Goal: Information Seeking & Learning: Find specific fact

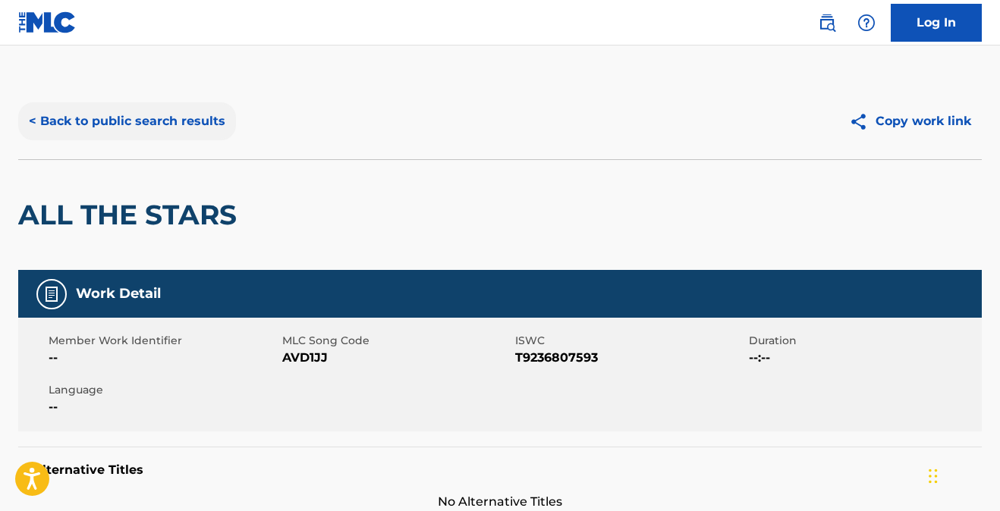
click at [163, 117] on button "< Back to public search results" at bounding box center [127, 121] width 218 height 38
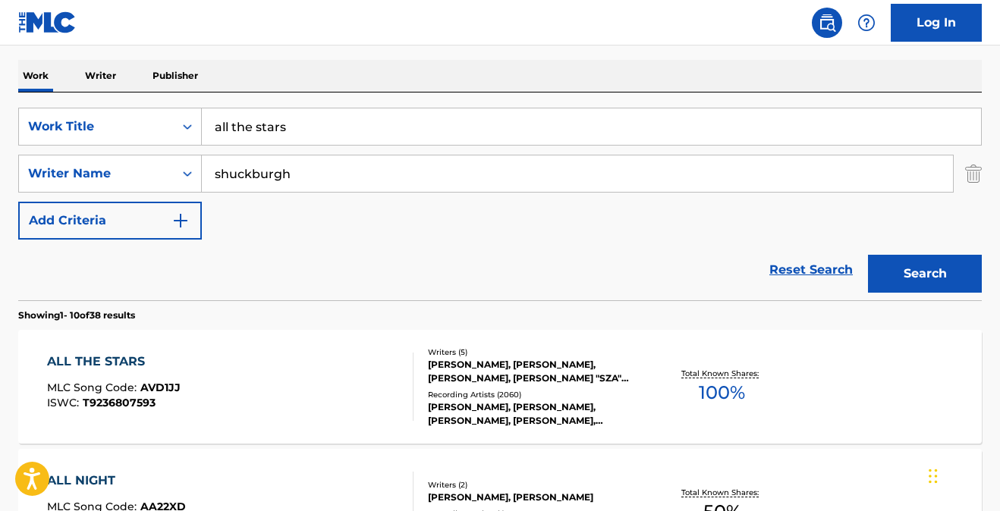
scroll to position [220, 0]
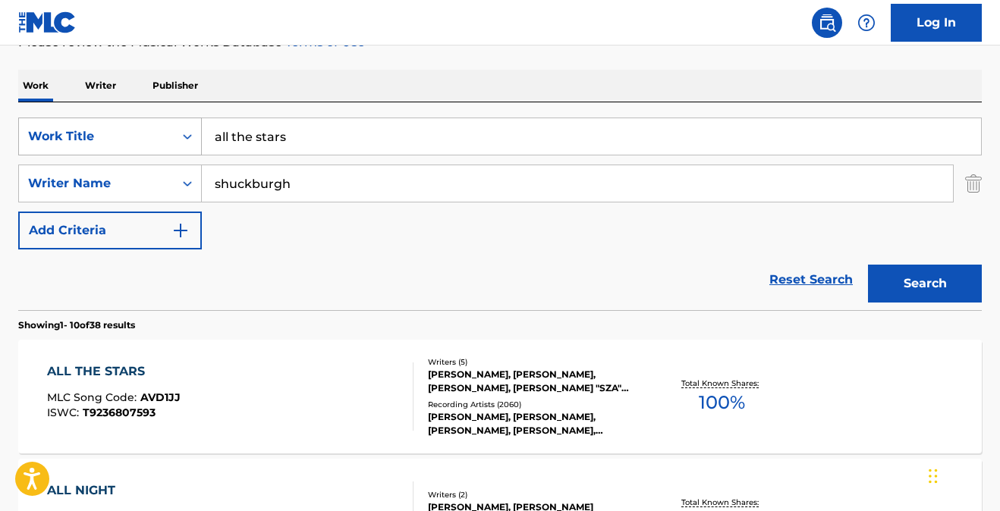
drag, startPoint x: 308, startPoint y: 142, endPoint x: 156, endPoint y: 131, distance: 152.2
click at [165, 127] on div "SearchWithCriteria972b4bf1-6bd8-4692-ad99-c3045cd7ae59 Work Title all the stars" at bounding box center [500, 137] width 964 height 38
type input "life goes on"
type input "kitchens"
click at [904, 288] on button "Search" at bounding box center [925, 284] width 114 height 38
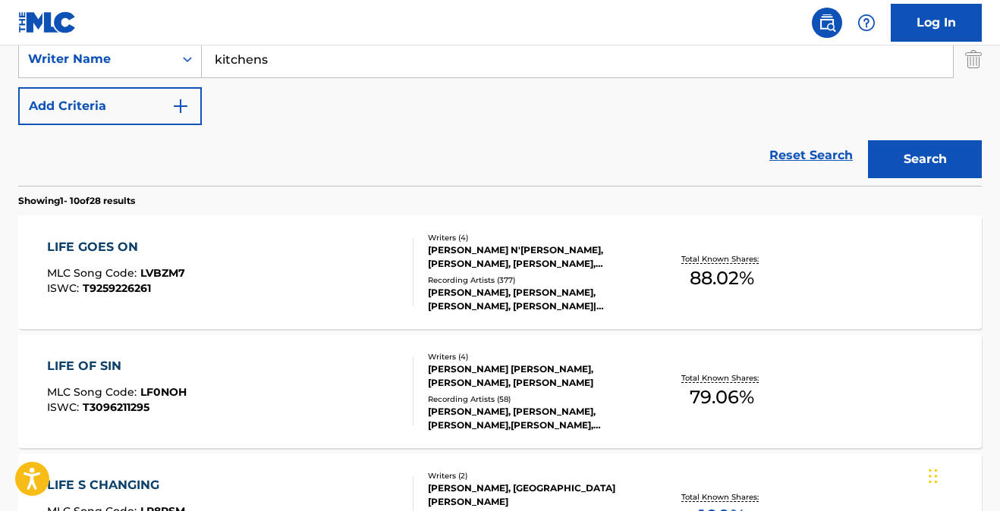
scroll to position [357, 0]
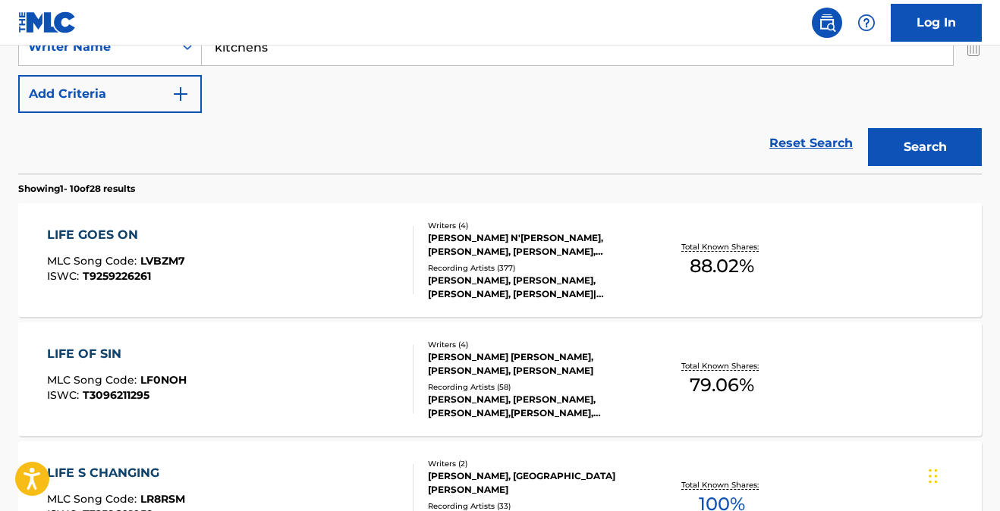
click at [108, 241] on div "LIFE GOES ON" at bounding box center [116, 235] width 138 height 18
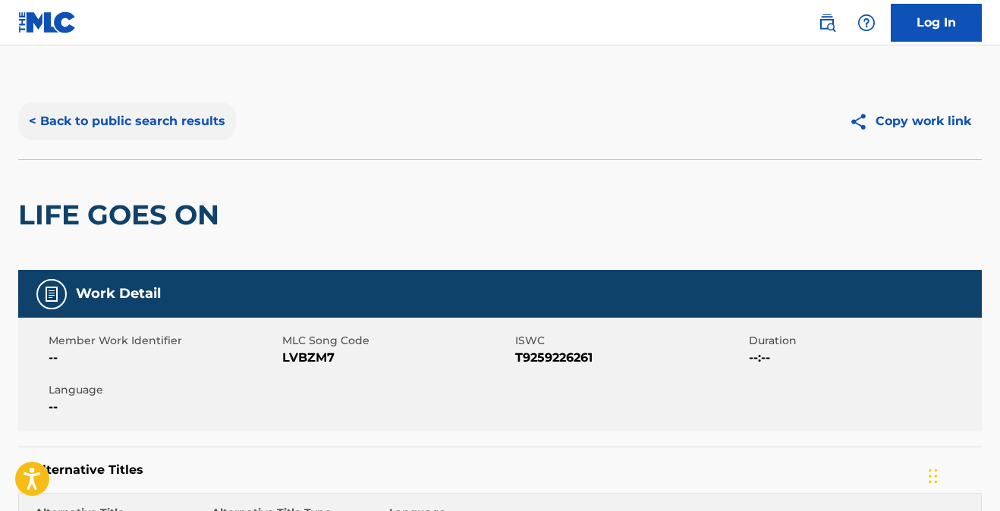
click at [181, 122] on button "< Back to public search results" at bounding box center [127, 121] width 218 height 38
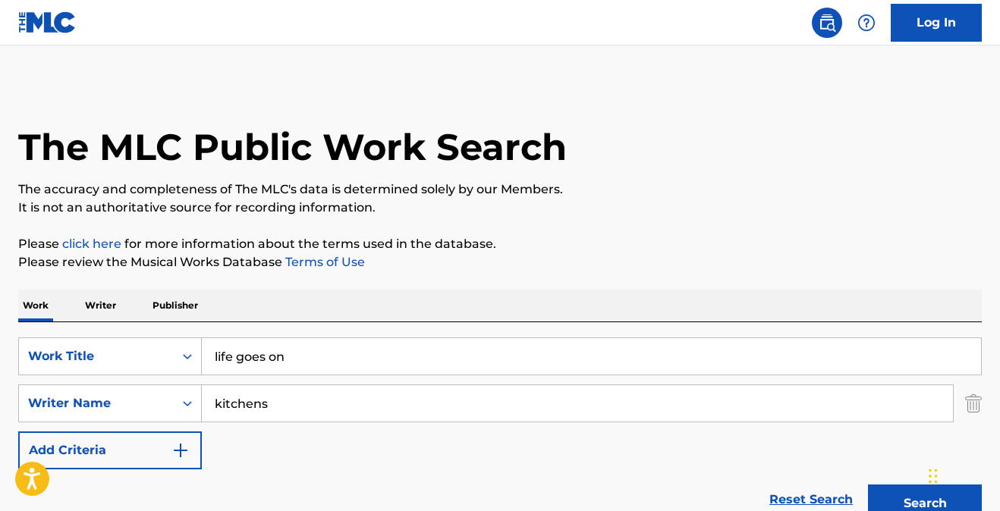
drag, startPoint x: 294, startPoint y: 351, endPoint x: 146, endPoint y: 329, distance: 150.3
click at [146, 329] on div "SearchWithCriteria972b4bf1-6bd8-4692-ad99-c3045cd7ae59 Work Title life goes on …" at bounding box center [500, 426] width 964 height 208
type input "cloudy eye"
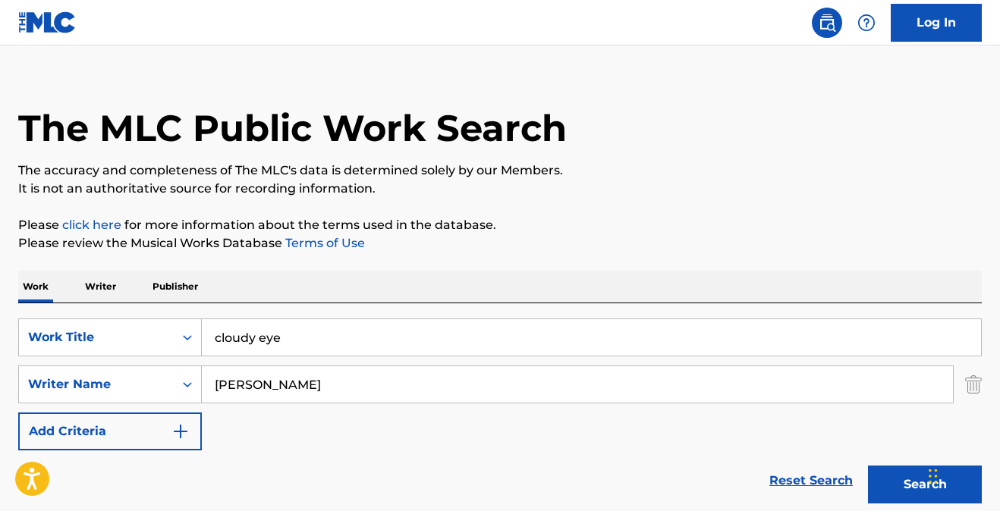
scroll to position [29, 0]
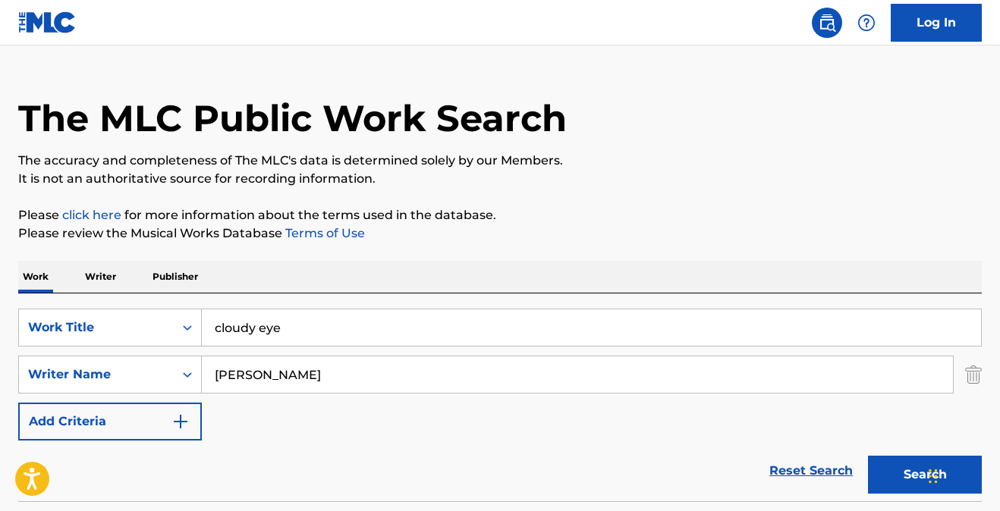
type input "[PERSON_NAME]"
click at [291, 336] on input "cloudy eye" at bounding box center [591, 328] width 779 height 36
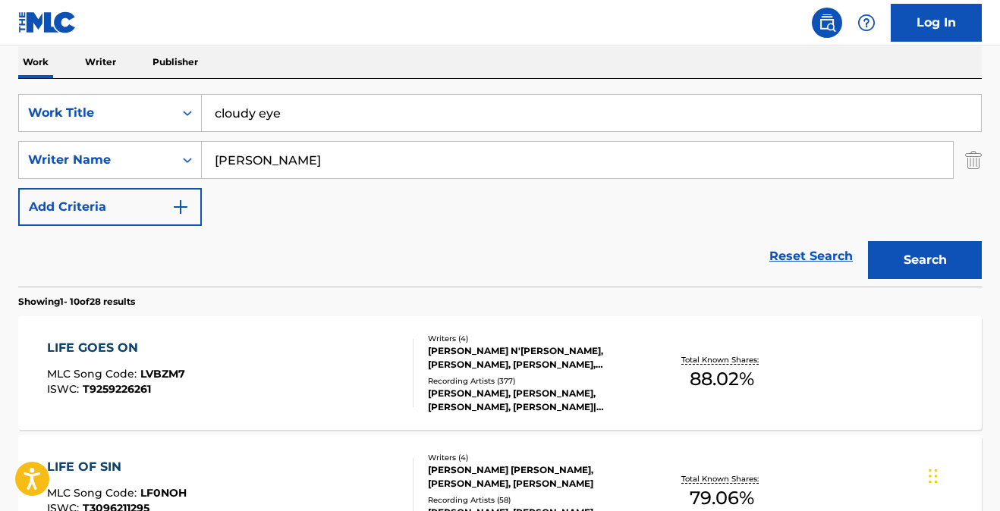
scroll to position [251, 0]
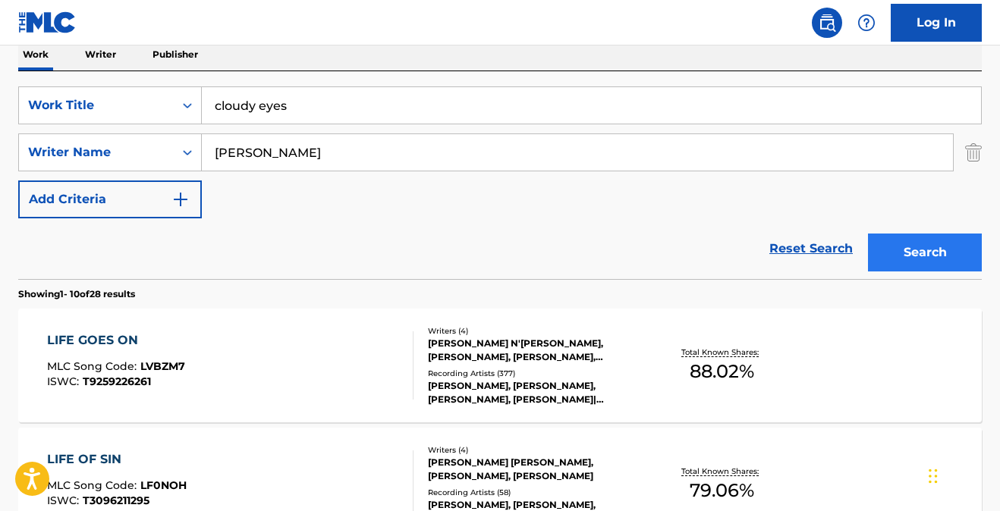
type input "cloudy eyes"
click at [929, 253] on button "Search" at bounding box center [925, 253] width 114 height 38
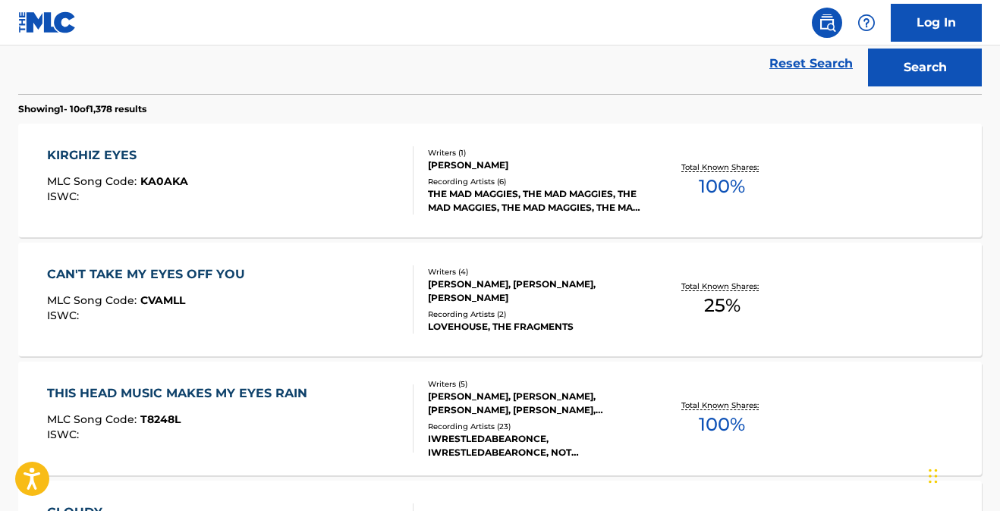
scroll to position [0, 0]
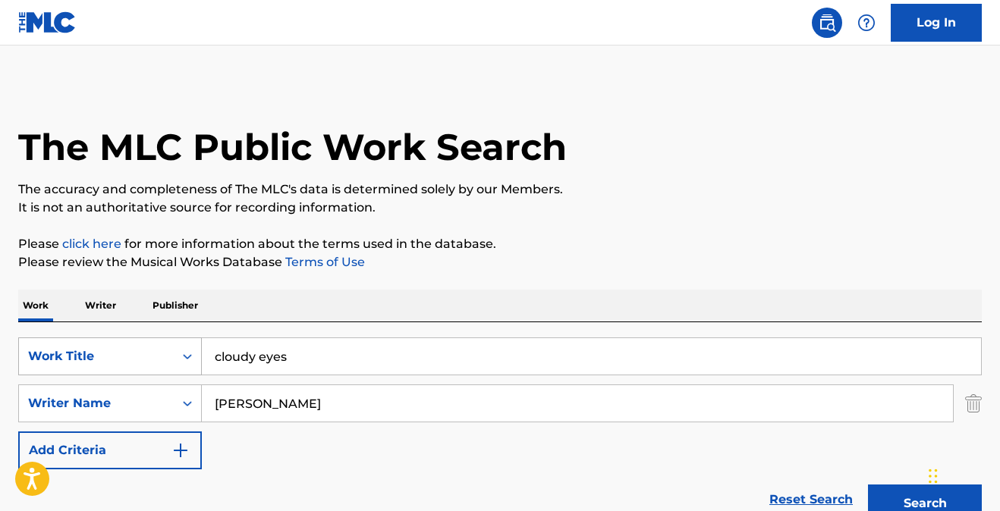
drag, startPoint x: 187, startPoint y: 385, endPoint x: 143, endPoint y: 375, distance: 45.3
click at [143, 376] on div "SearchWithCriteria972b4bf1-6bd8-4692-ad99-c3045cd7ae59 Work Title cloudy eyes S…" at bounding box center [500, 404] width 964 height 132
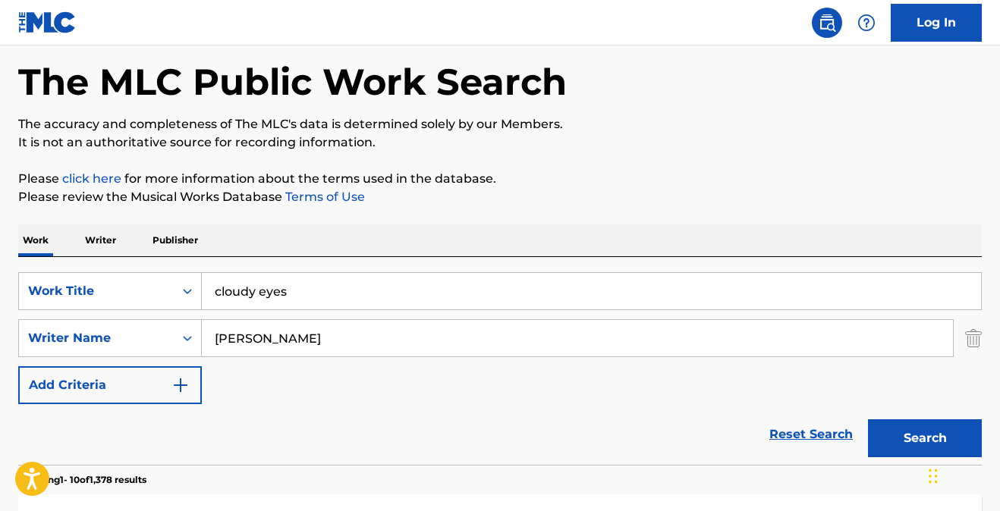
scroll to position [93, 0]
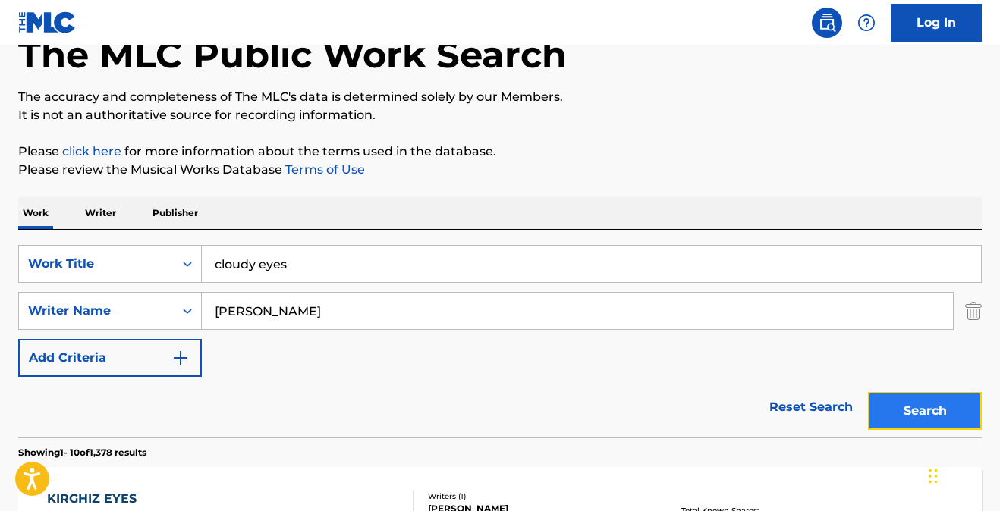
click at [912, 403] on button "Search" at bounding box center [925, 411] width 114 height 38
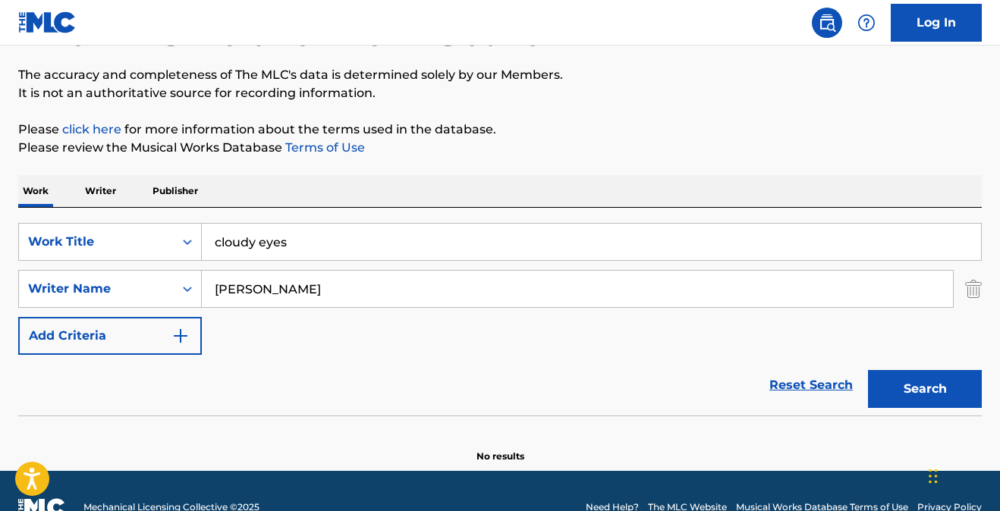
scroll to position [0, 0]
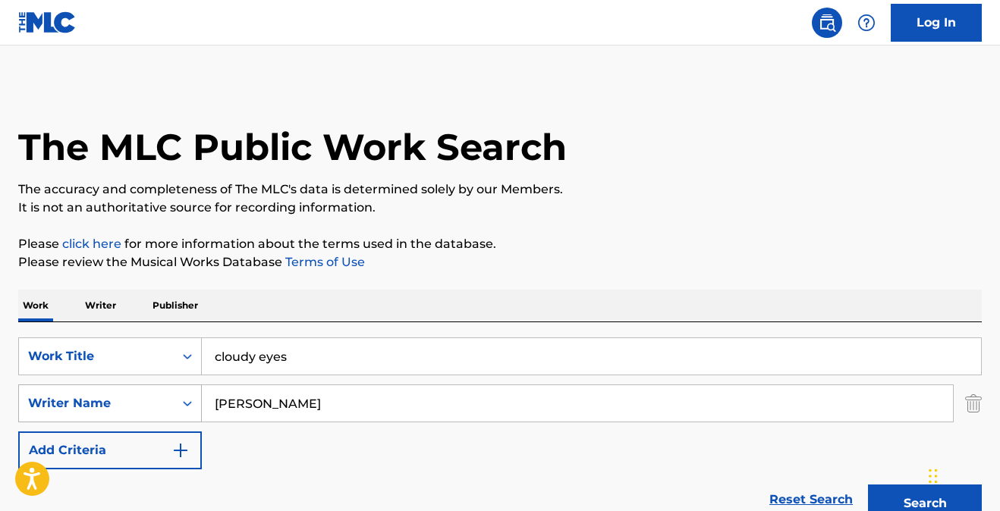
drag, startPoint x: 269, startPoint y: 399, endPoint x: 158, endPoint y: 395, distance: 111.6
click at [160, 395] on div "SearchWithCriteria481ae71c-1d2f-422b-a21c-0c06d67487fc Writer Name [PERSON_NAME]" at bounding box center [500, 404] width 964 height 38
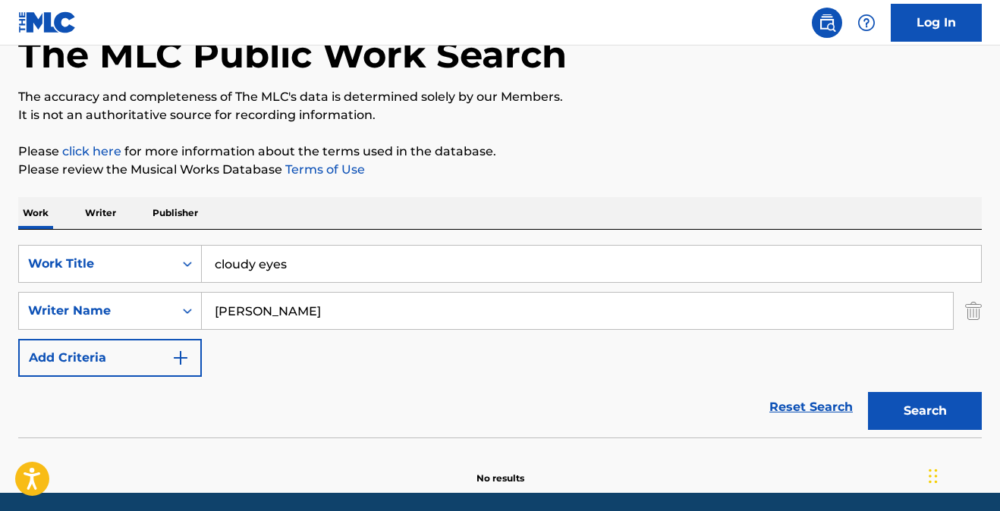
scroll to position [100, 0]
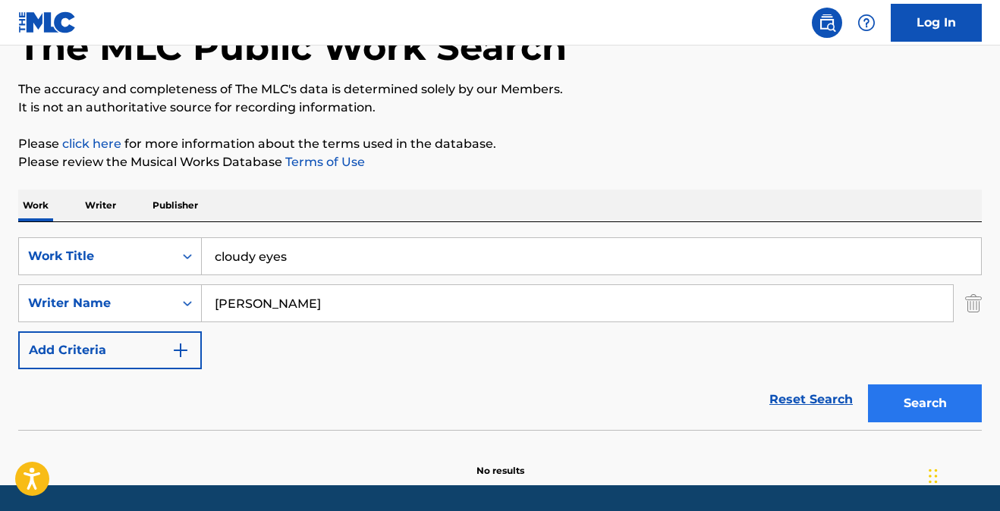
type input "[PERSON_NAME]"
click at [948, 399] on button "Search" at bounding box center [925, 404] width 114 height 38
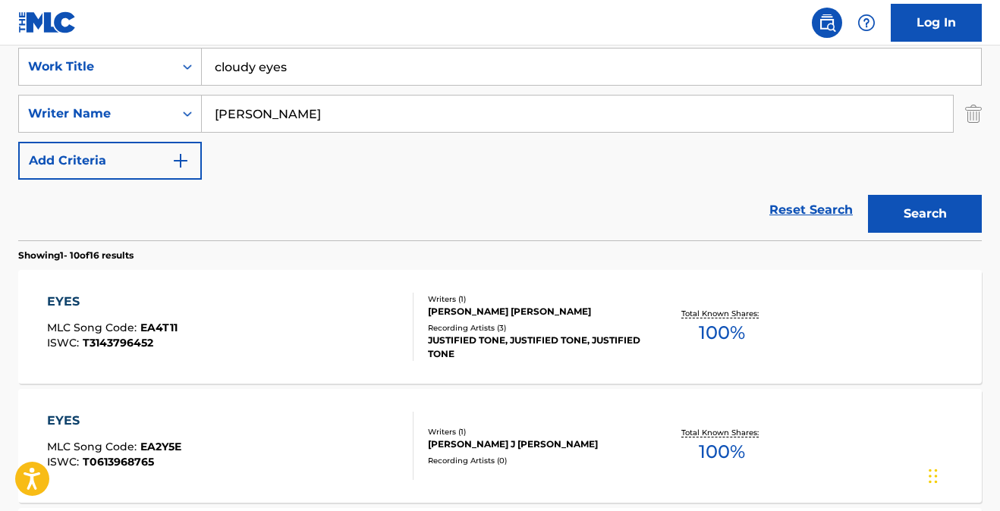
scroll to position [0, 0]
